Goal: Information Seeking & Learning: Learn about a topic

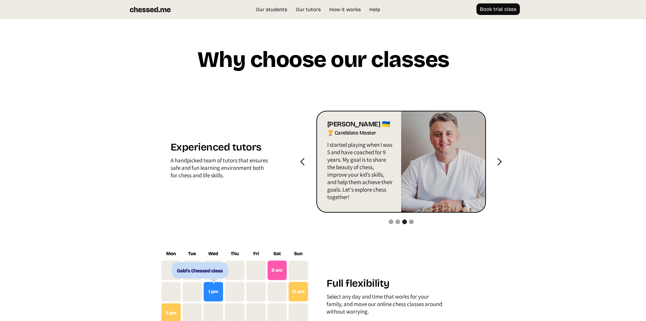
scroll to position [679, 0]
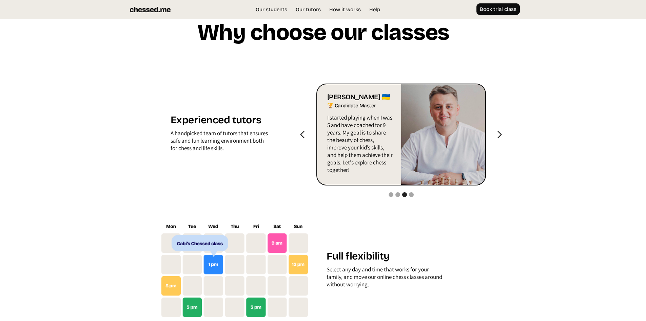
click at [499, 139] on div "next slide" at bounding box center [499, 134] width 8 height 8
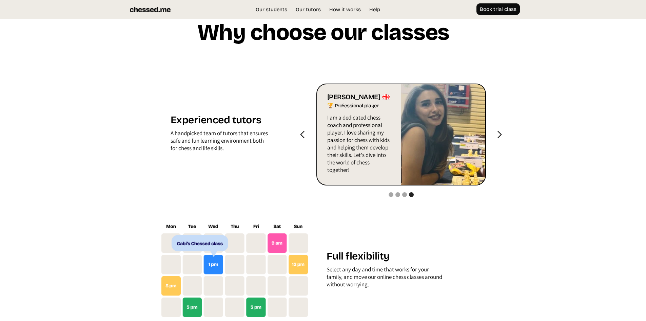
click at [499, 139] on div "next slide" at bounding box center [499, 134] width 8 height 8
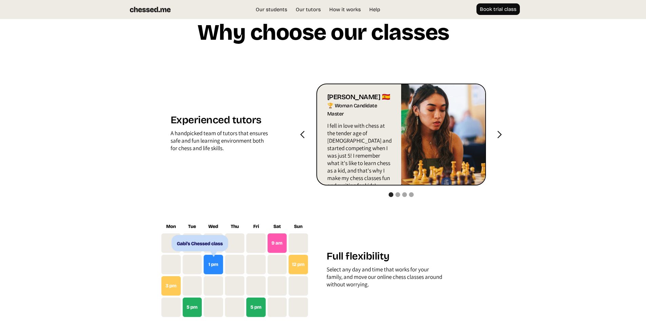
click at [499, 139] on div "next slide" at bounding box center [499, 134] width 8 height 8
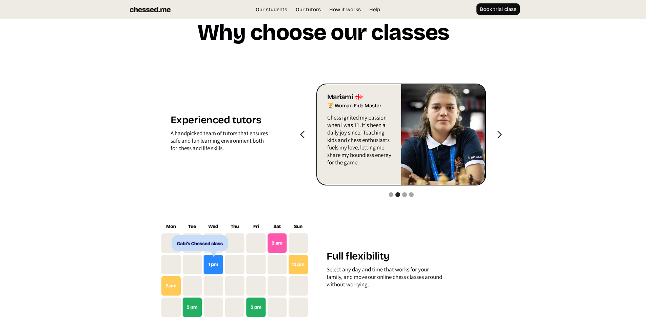
click at [499, 139] on div "next slide" at bounding box center [499, 134] width 8 height 8
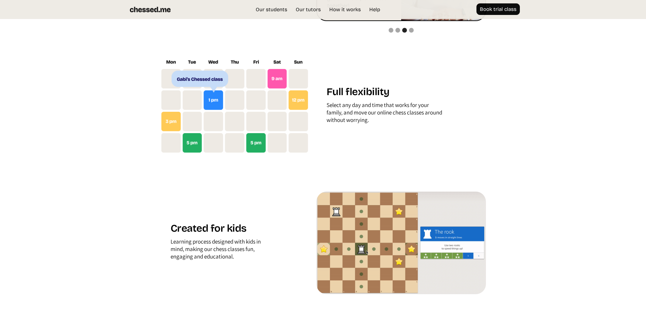
scroll to position [882, 0]
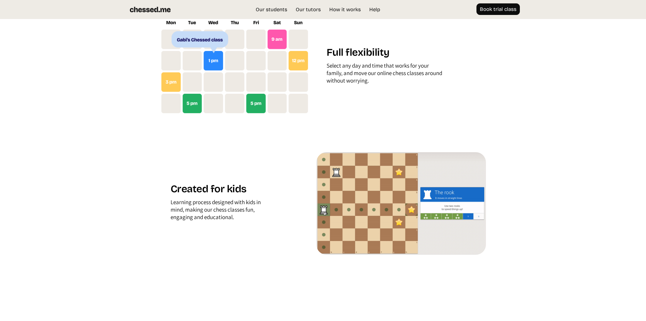
click at [238, 161] on div "Experienced tutors A handpicked team of tutors that ensures safe and fun learni…" at bounding box center [323, 50] width 326 height 409
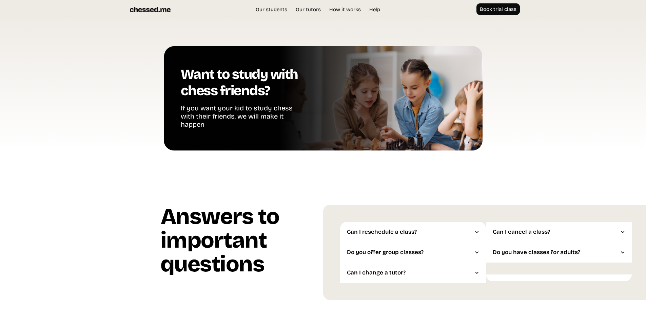
scroll to position [1544, 0]
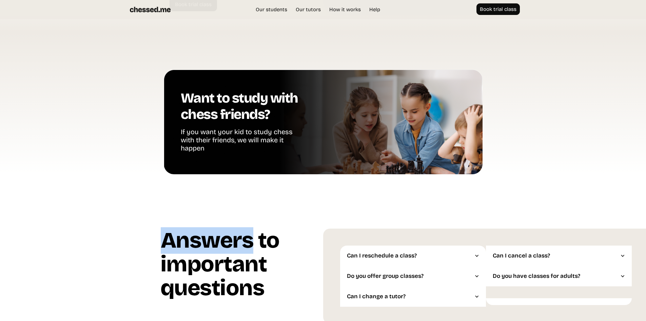
drag, startPoint x: 252, startPoint y: 262, endPoint x: 246, endPoint y: 236, distance: 27.2
click at [246, 238] on section "Answers to important questions Answers to important questions Can I reschedule …" at bounding box center [323, 250] width 646 height 146
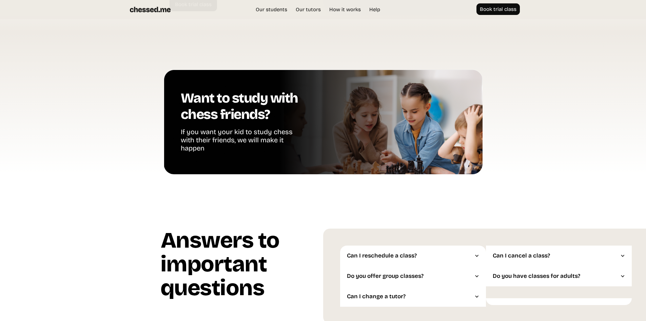
click at [252, 226] on section "Answers to important questions Answers to important questions Can I reschedule …" at bounding box center [323, 250] width 646 height 146
drag, startPoint x: 271, startPoint y: 189, endPoint x: 274, endPoint y: 211, distance: 23.0
drag, startPoint x: 287, startPoint y: 177, endPoint x: 277, endPoint y: 214, distance: 38.9
click at [286, 174] on div "Want to study with chess friends? If you want your kid to study chess with thei…" at bounding box center [323, 122] width 319 height 105
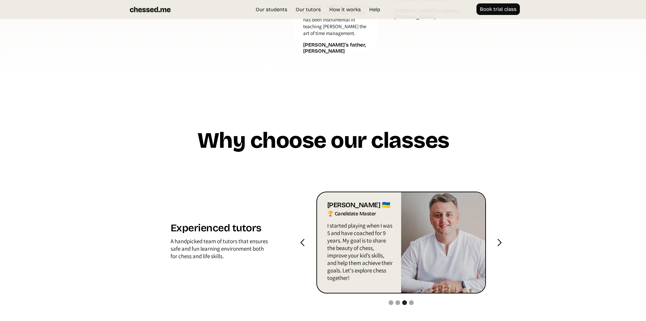
scroll to position [391, 0]
